Goal: Information Seeking & Learning: Check status

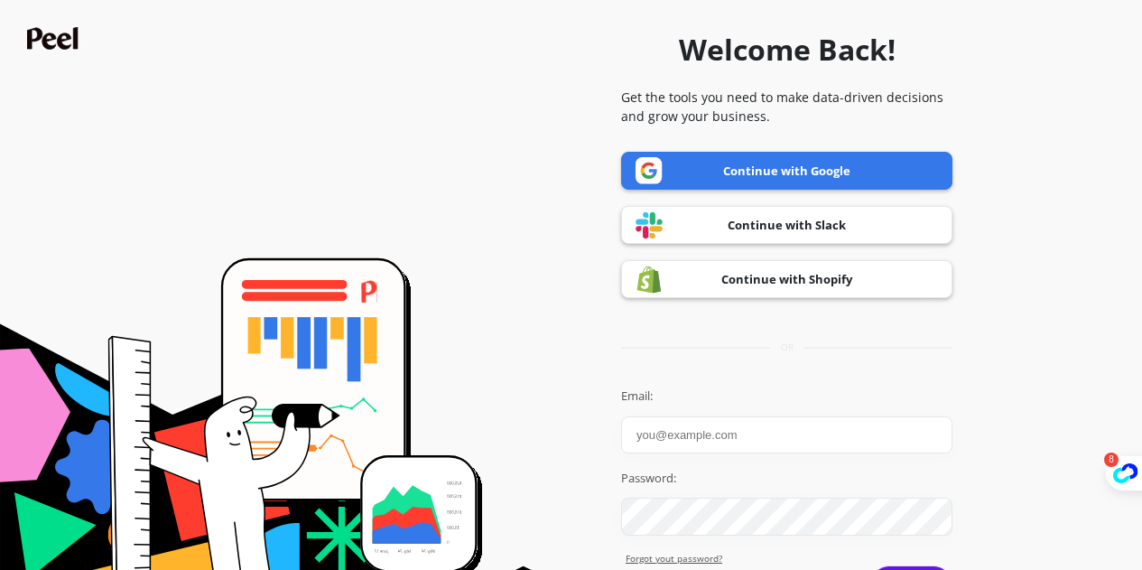
drag, startPoint x: 795, startPoint y: 177, endPoint x: 797, endPoint y: 168, distance: 9.2
click at [797, 168] on link "Continue with Google" at bounding box center [786, 171] width 331 height 38
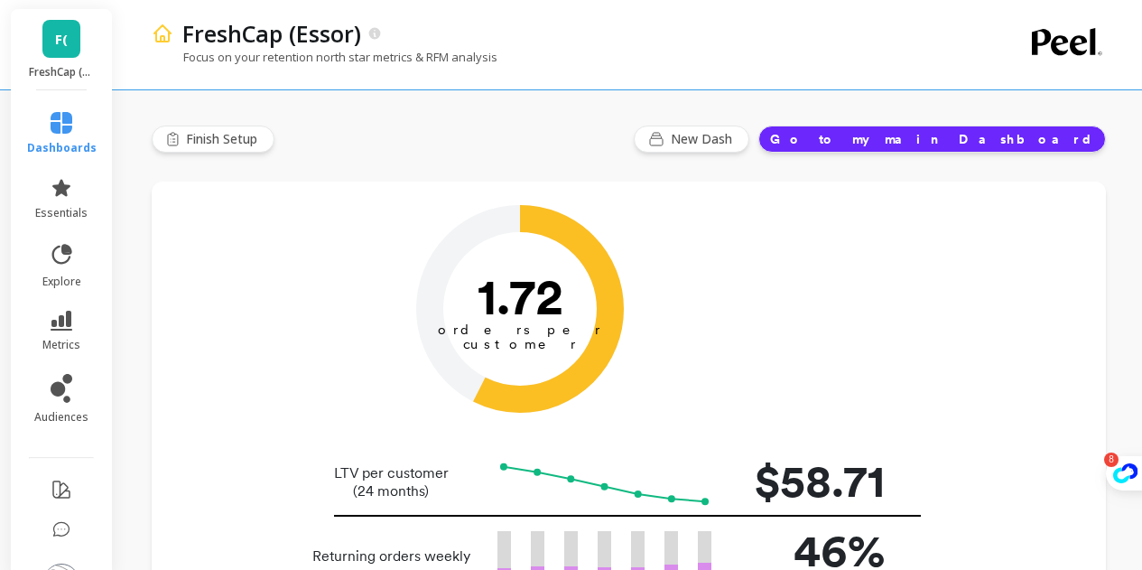
click at [42, 38] on link "F(" at bounding box center [61, 39] width 38 height 38
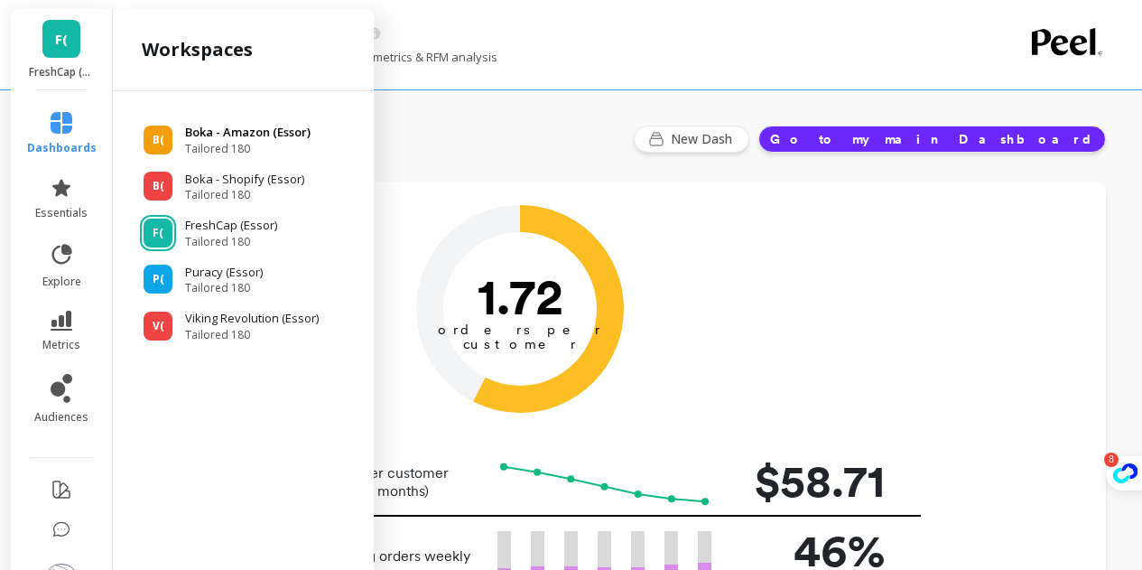
click at [235, 150] on span "Tailored 180" at bounding box center [248, 149] width 126 height 14
